Goal: Find specific page/section: Find specific page/section

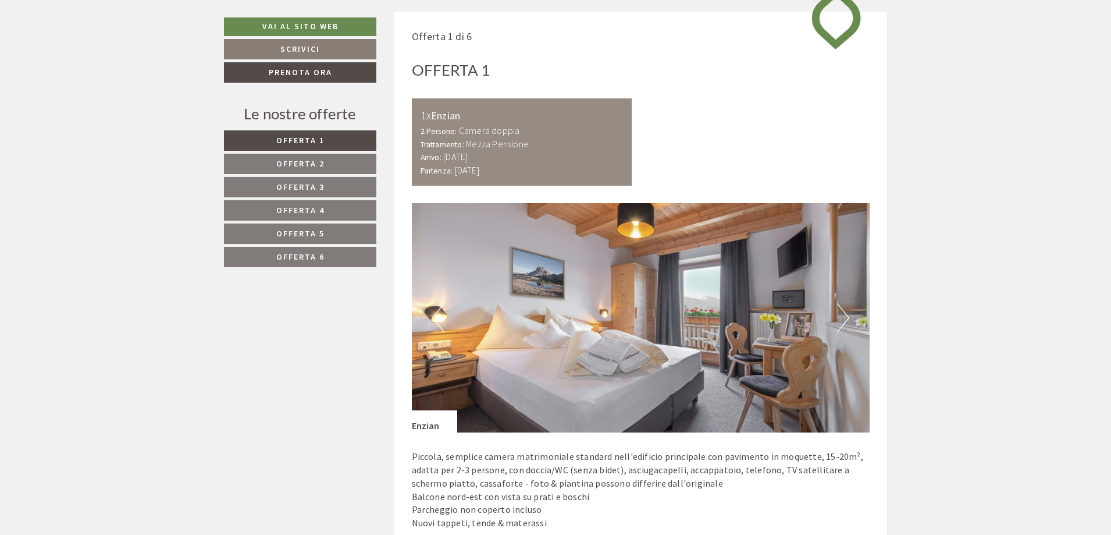
scroll to position [795, 0]
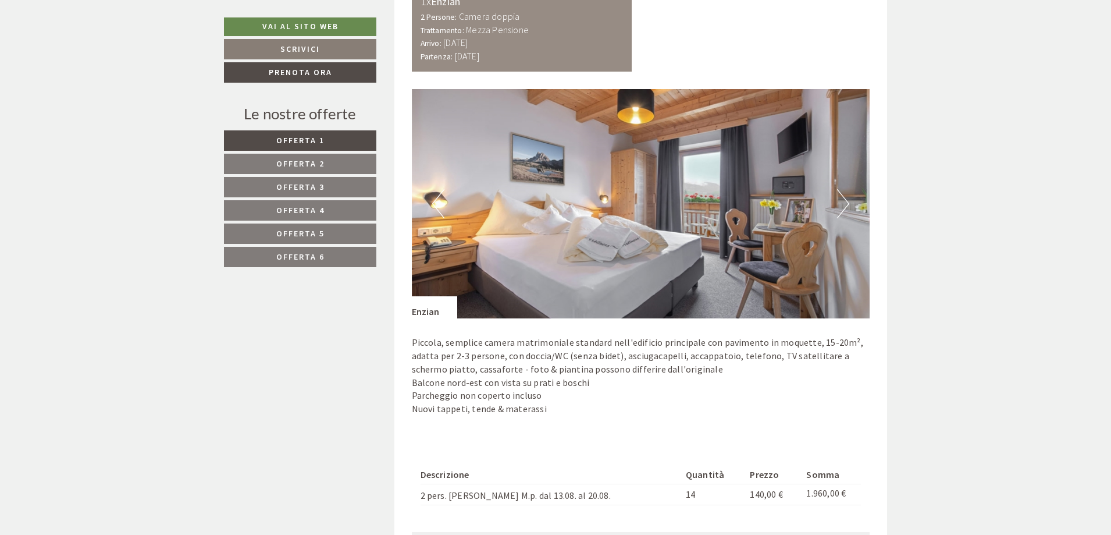
click at [842, 207] on button "Next" at bounding box center [843, 203] width 12 height 29
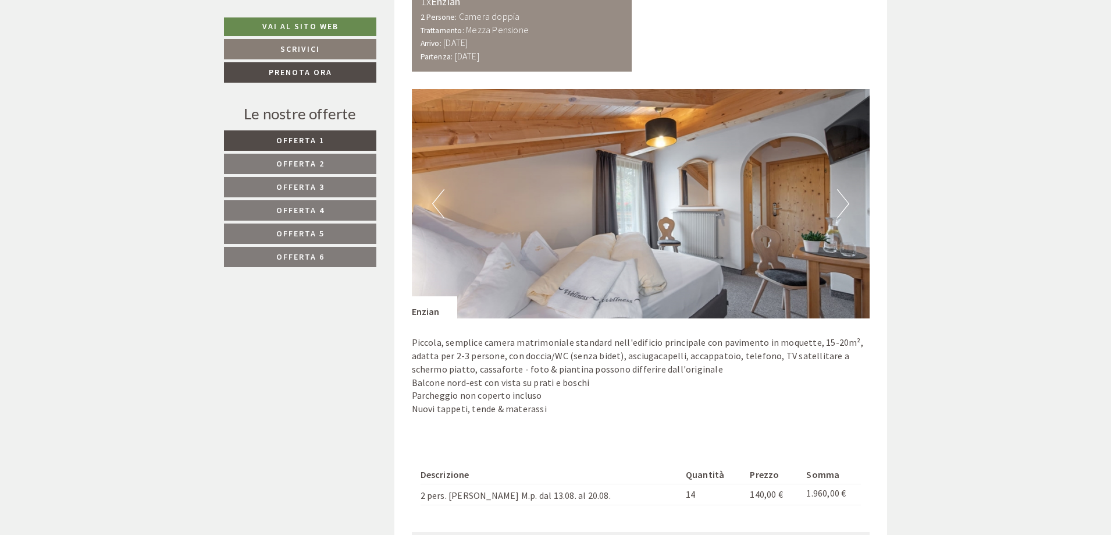
click at [842, 207] on button "Next" at bounding box center [843, 203] width 12 height 29
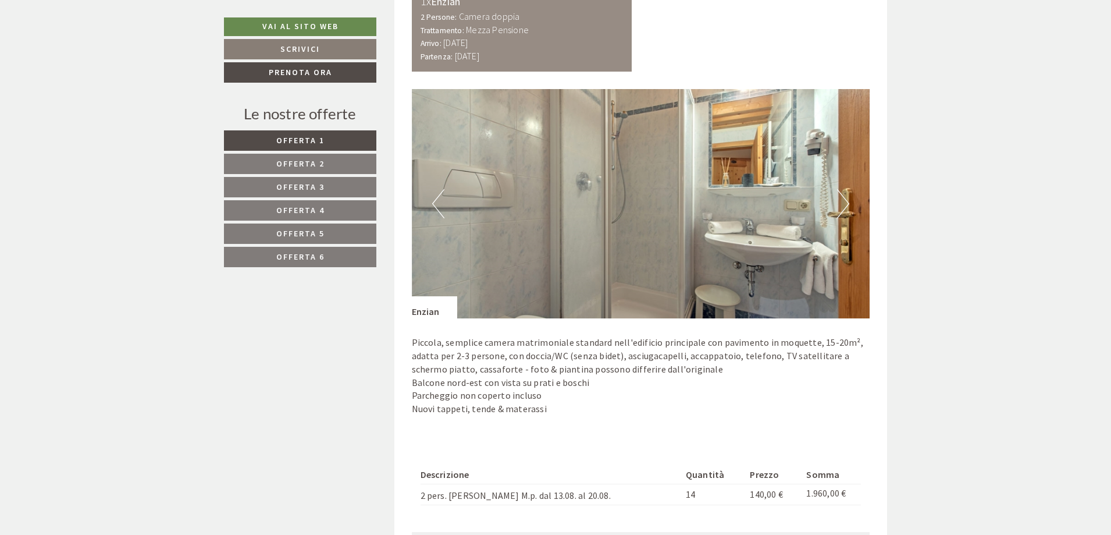
click at [842, 207] on button "Next" at bounding box center [843, 203] width 12 height 29
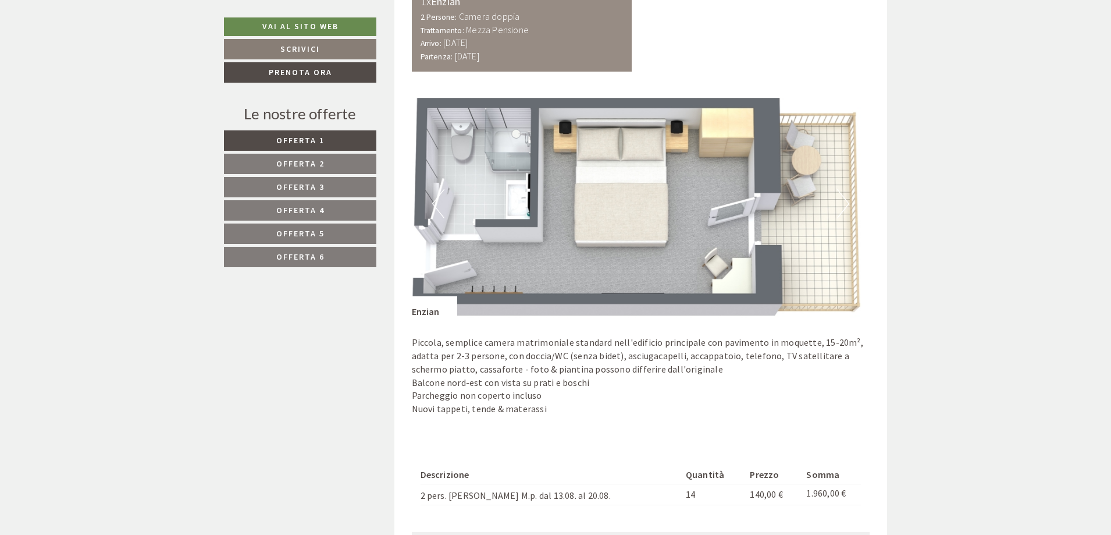
click at [842, 207] on button "Next" at bounding box center [843, 203] width 12 height 29
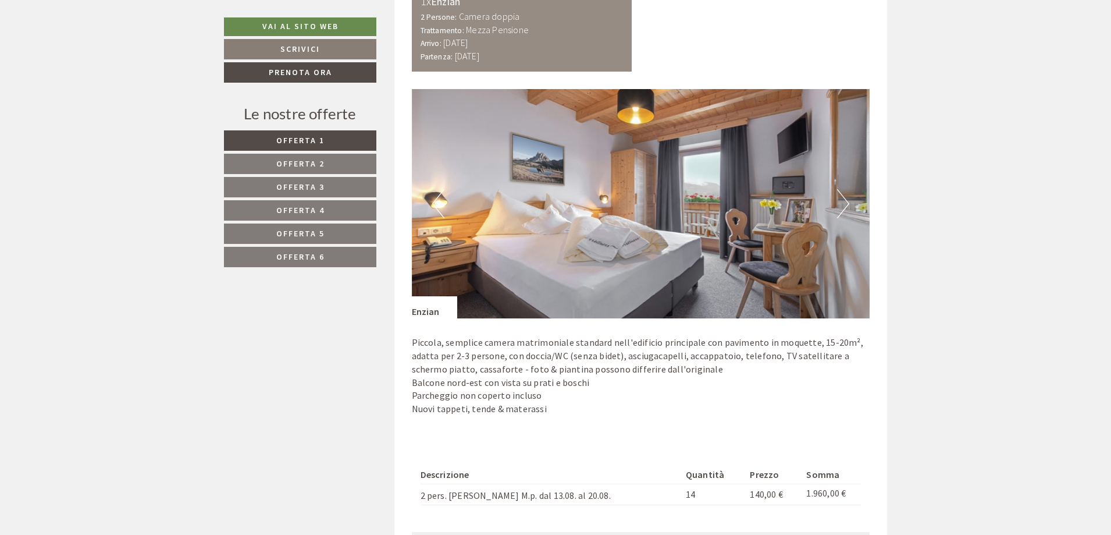
click at [841, 207] on button "Next" at bounding box center [843, 203] width 12 height 29
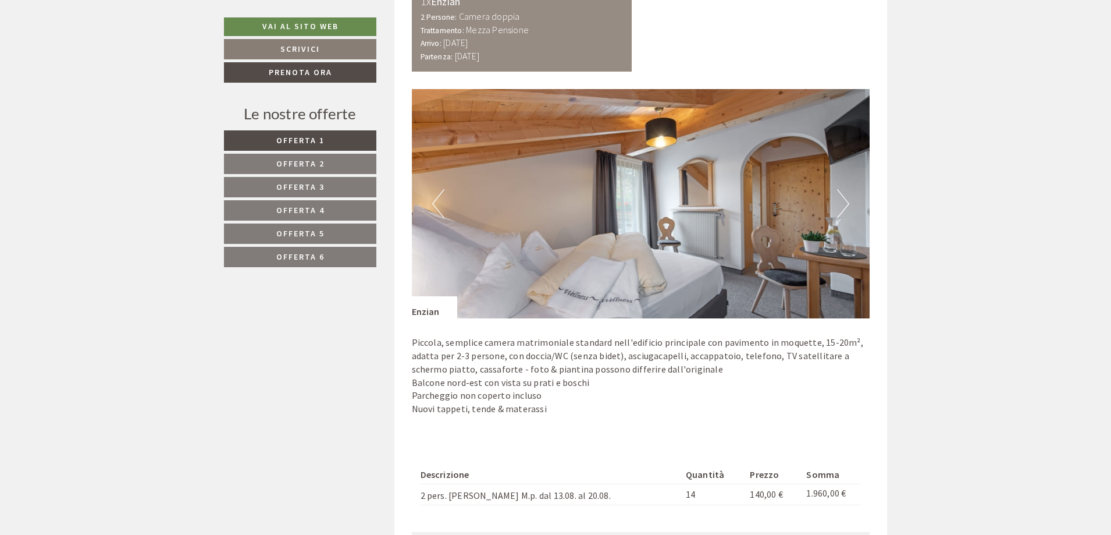
click at [846, 189] on div "Previous Next" at bounding box center [641, 203] width 458 height 229
click at [842, 193] on button "Next" at bounding box center [843, 203] width 12 height 29
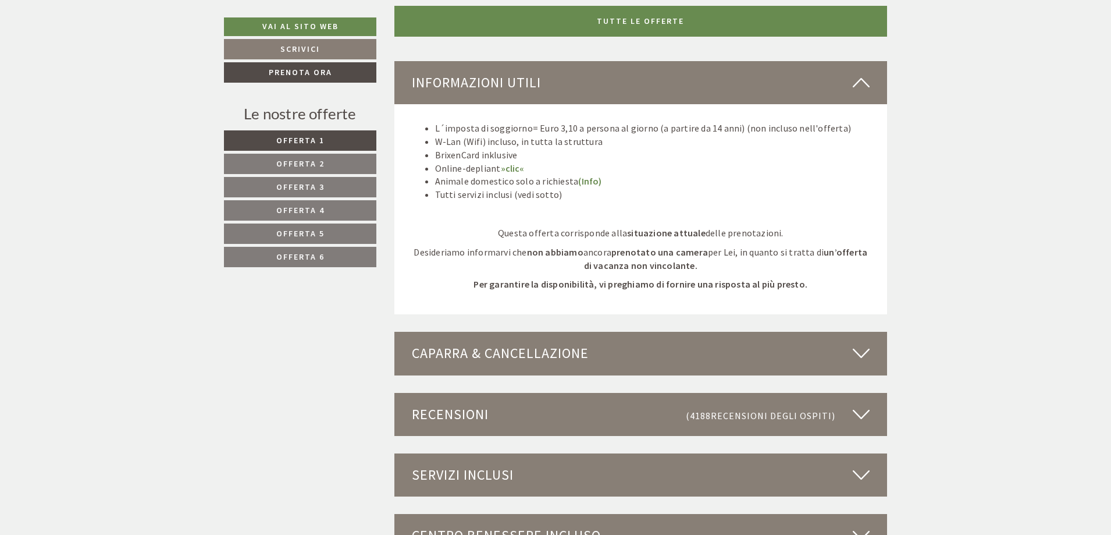
scroll to position [2894, 0]
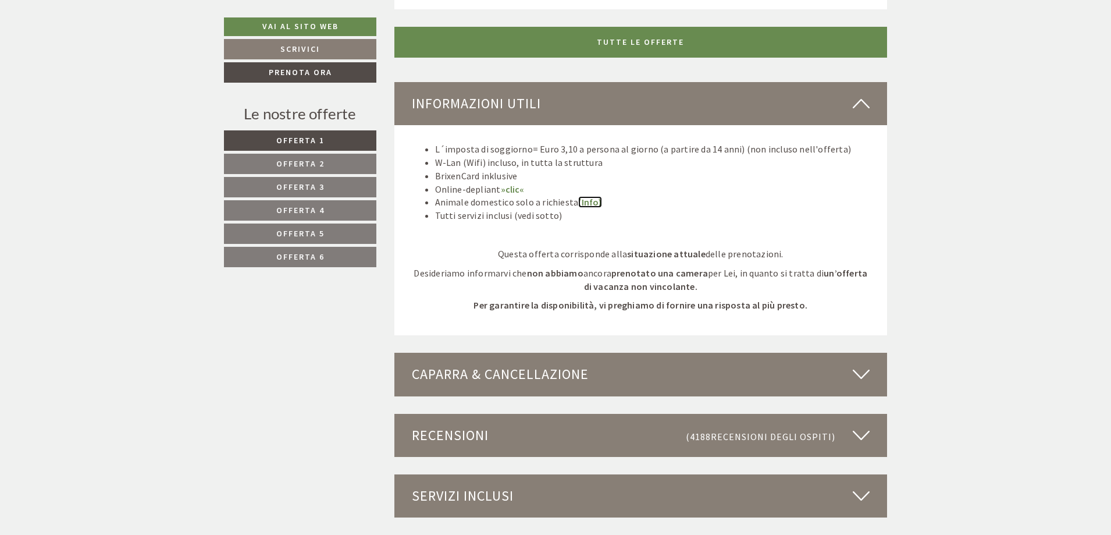
click at [591, 200] on link "(Info)" at bounding box center [589, 202] width 23 height 12
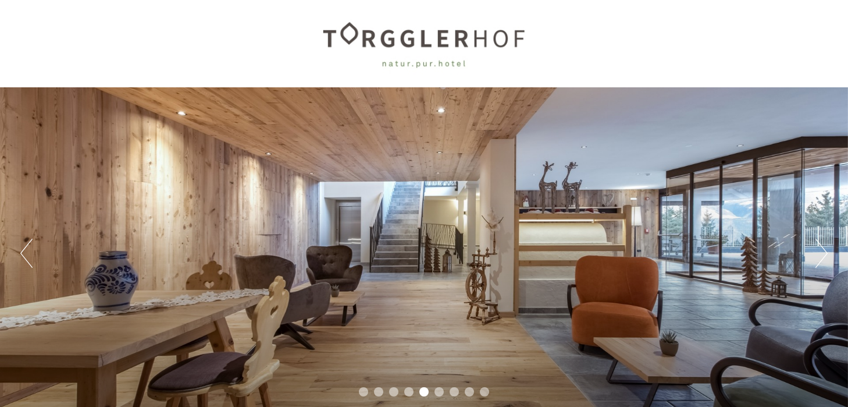
click at [821, 255] on button "Next" at bounding box center [821, 252] width 12 height 29
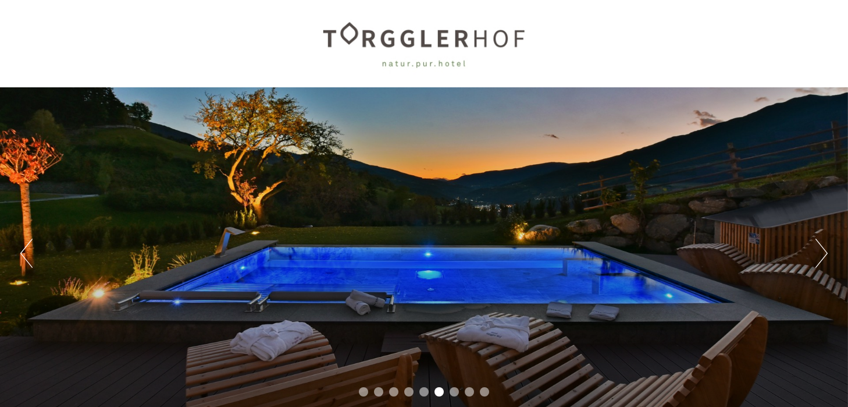
click at [821, 255] on button "Next" at bounding box center [821, 252] width 12 height 29
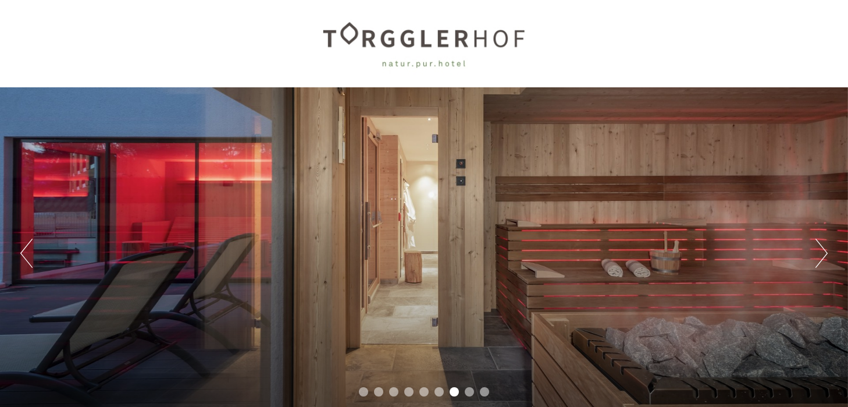
click at [821, 255] on button "Next" at bounding box center [821, 252] width 12 height 29
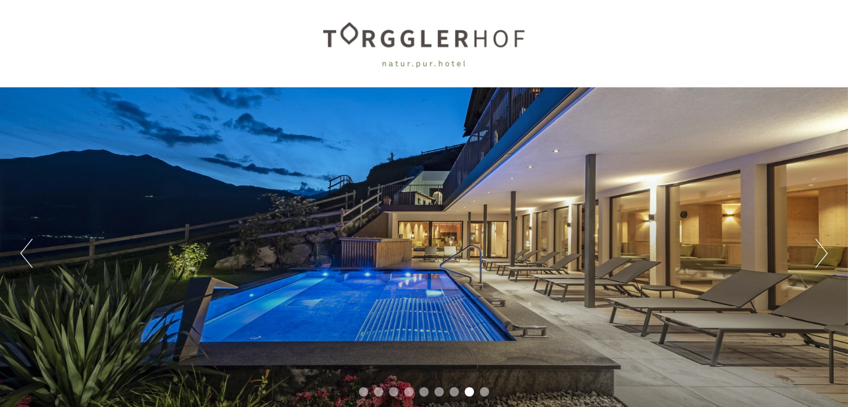
click at [821, 255] on button "Next" at bounding box center [821, 252] width 12 height 29
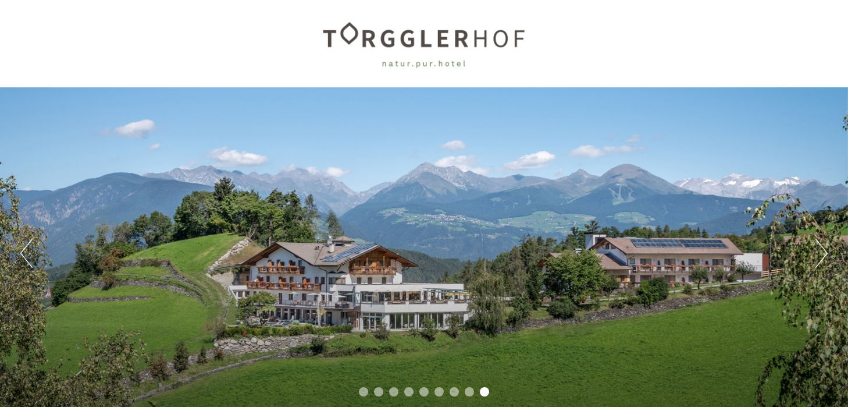
click at [821, 255] on button "Next" at bounding box center [821, 252] width 12 height 29
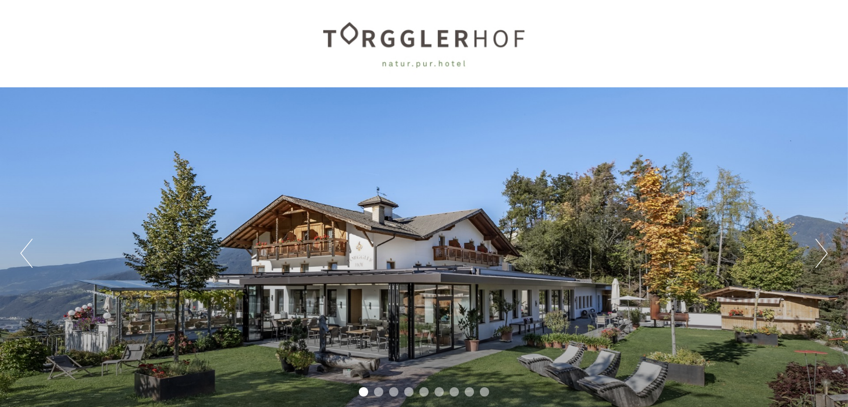
click at [821, 255] on button "Next" at bounding box center [821, 252] width 12 height 29
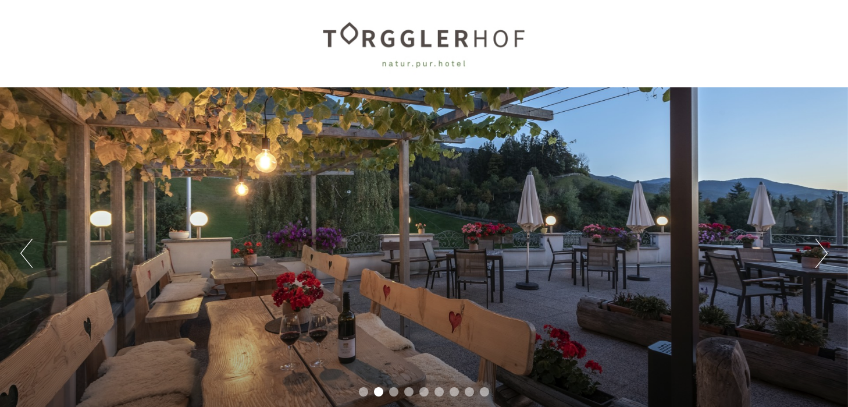
click at [821, 255] on button "Next" at bounding box center [821, 252] width 12 height 29
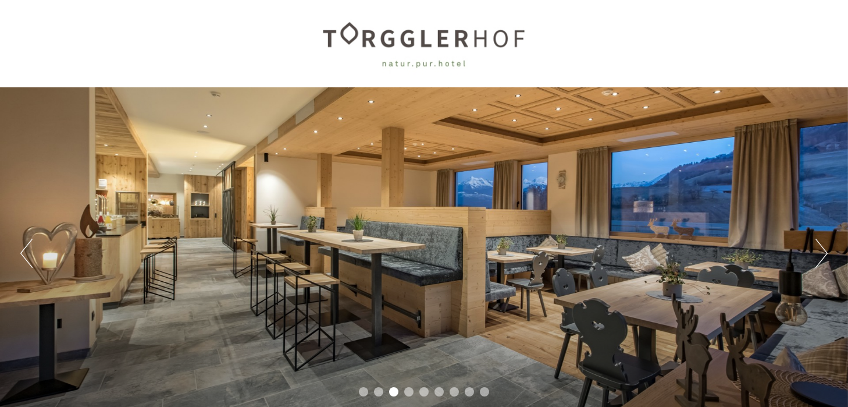
click at [821, 255] on button "Next" at bounding box center [821, 252] width 12 height 29
